Goal: Register for event/course

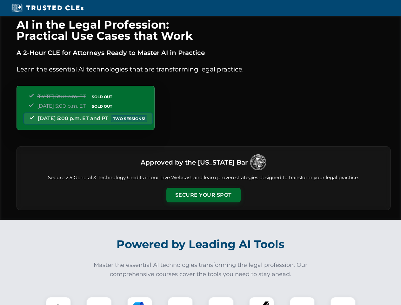
click at [203, 195] on button "Secure Your Spot" at bounding box center [203, 194] width 74 height 15
click at [58, 300] on img at bounding box center [58, 309] width 18 height 18
